Goal: Information Seeking & Learning: Learn about a topic

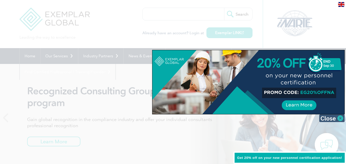
click at [330, 120] on img at bounding box center [332, 118] width 26 height 8
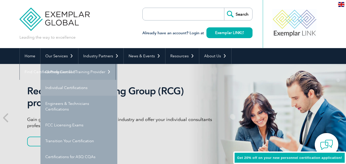
click at [65, 88] on link "Individual Certifications" at bounding box center [78, 88] width 77 height 16
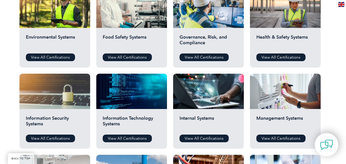
scroll to position [190, 0]
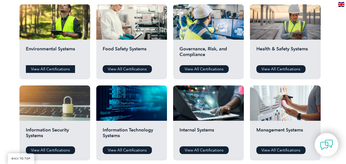
click at [55, 68] on link "View All Certifications" at bounding box center [50, 69] width 49 height 8
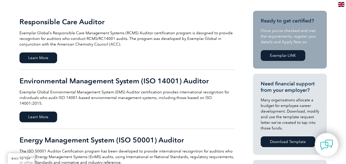
scroll to position [179, 0]
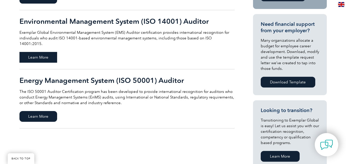
click at [40, 54] on span "Learn More" at bounding box center [38, 57] width 38 height 11
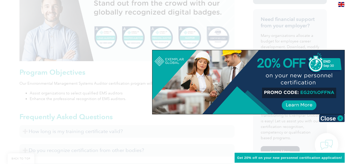
scroll to position [249, 0]
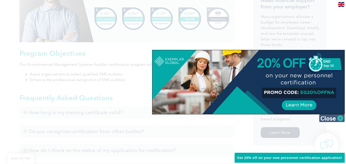
click at [333, 118] on img at bounding box center [332, 118] width 26 height 8
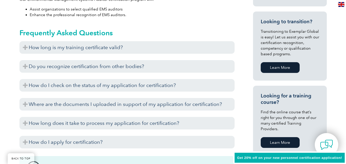
scroll to position [309, 0]
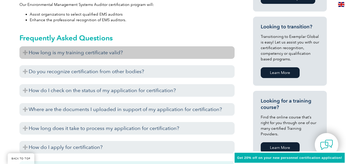
click at [131, 54] on h3 "How long is my training certificate valid?" at bounding box center [126, 52] width 215 height 13
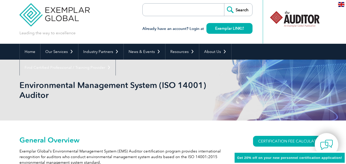
scroll to position [0, 0]
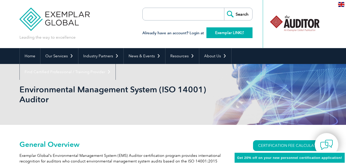
click at [224, 33] on link "Exemplar LINK" at bounding box center [229, 32] width 46 height 11
